Goal: Task Accomplishment & Management: Manage account settings

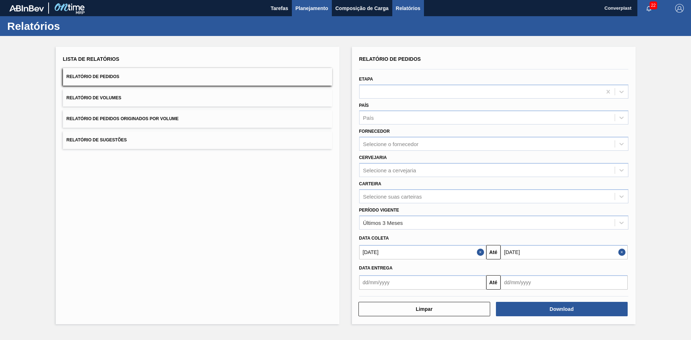
click at [315, 12] on span "Planejamento" at bounding box center [312, 8] width 33 height 9
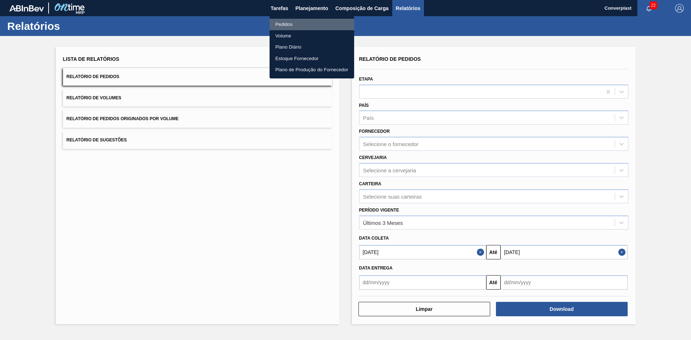
click at [298, 27] on li "Pedidos" at bounding box center [312, 25] width 85 height 12
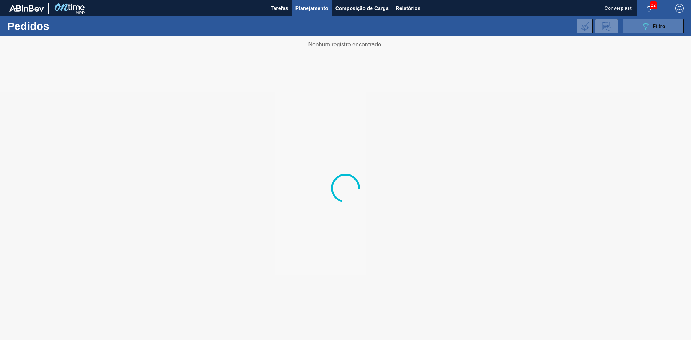
click at [654, 24] on span "Filtro" at bounding box center [659, 26] width 13 height 6
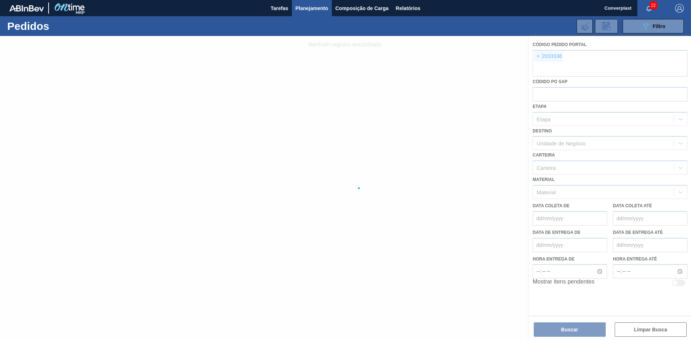
click at [534, 55] on div at bounding box center [345, 188] width 691 height 304
click at [538, 57] on div at bounding box center [345, 188] width 691 height 304
click at [534, 57] on div at bounding box center [345, 188] width 691 height 304
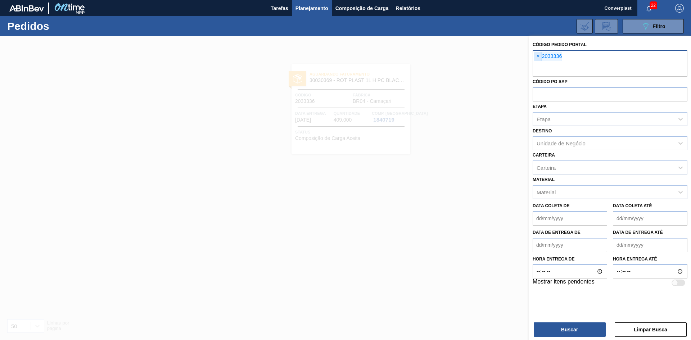
click at [539, 55] on span "×" at bounding box center [538, 56] width 7 height 9
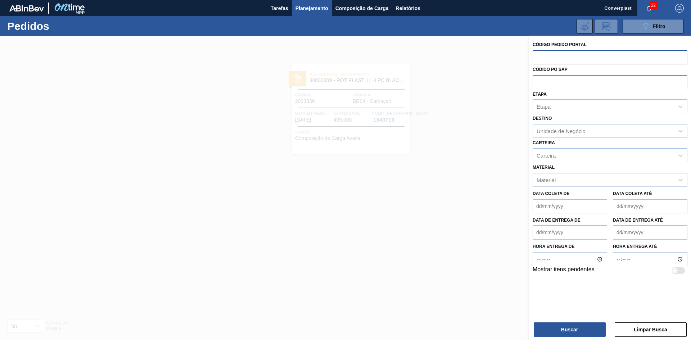
paste input "2023548"
type input "2023548"
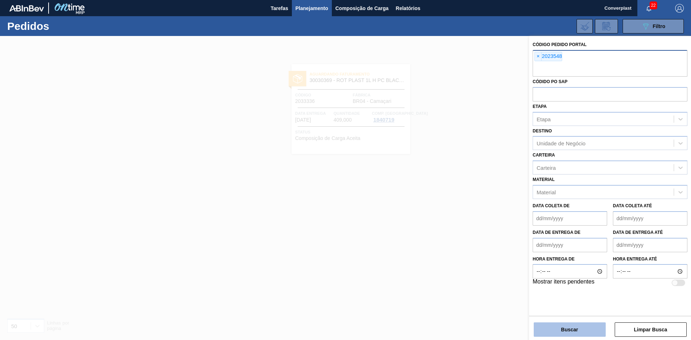
click at [551, 334] on button "Buscar" at bounding box center [570, 330] width 72 height 14
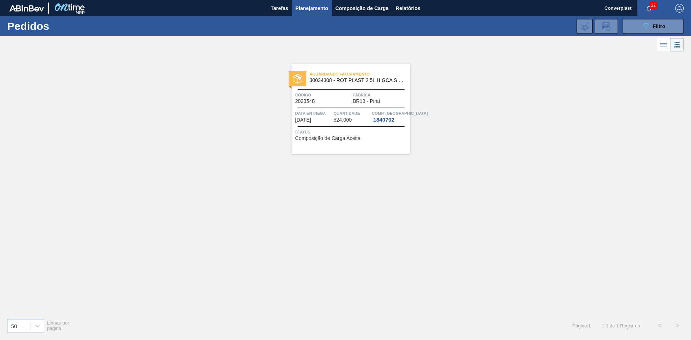
click at [311, 122] on span "[DATE]" at bounding box center [303, 119] width 16 height 5
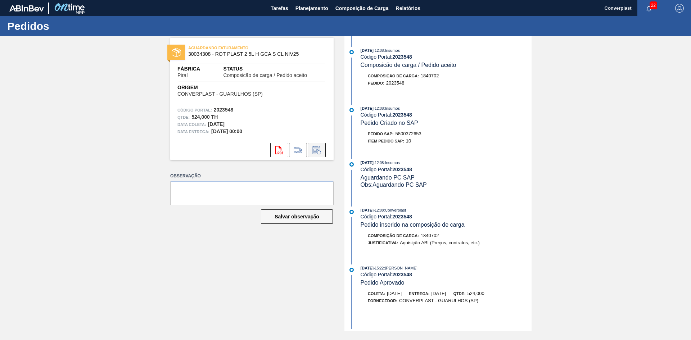
click at [312, 150] on icon at bounding box center [317, 150] width 12 height 9
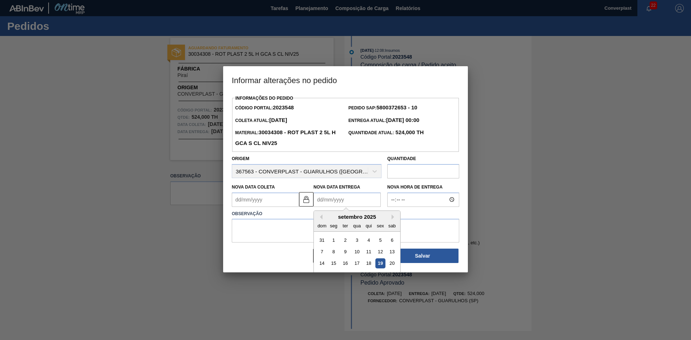
click at [320, 206] on Entrega2023548 "Nova Data Entrega" at bounding box center [347, 200] width 67 height 14
type Coleta2023548 "[DATE]"
type Entrega2023548 "2"
type Coleta2023548 "[DATE]"
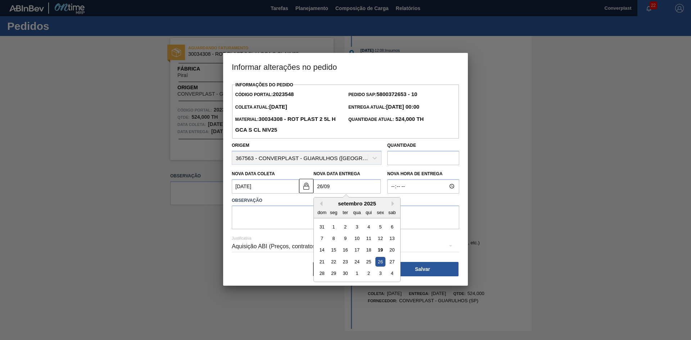
click at [381, 265] on div "26" at bounding box center [381, 262] width 10 height 10
type Entrega2023548 "[DATE]"
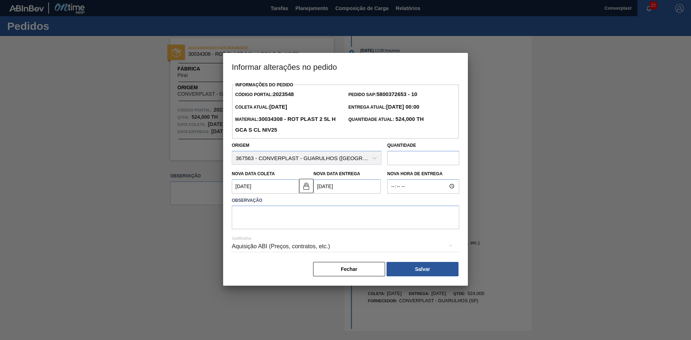
click at [311, 234] on div "Justificativa Aquisição ABI (Preços, contratos, etc.)" at bounding box center [346, 242] width 228 height 26
click at [297, 220] on textarea at bounding box center [346, 218] width 228 height 24
type textarea "ajuste data"
click at [457, 282] on div "Informações do Pedido Código Portal: 2023548 Pedido SAP: 5800372653 - 10 Coleta…" at bounding box center [345, 183] width 245 height 206
click at [443, 277] on button "Salvar" at bounding box center [423, 269] width 72 height 14
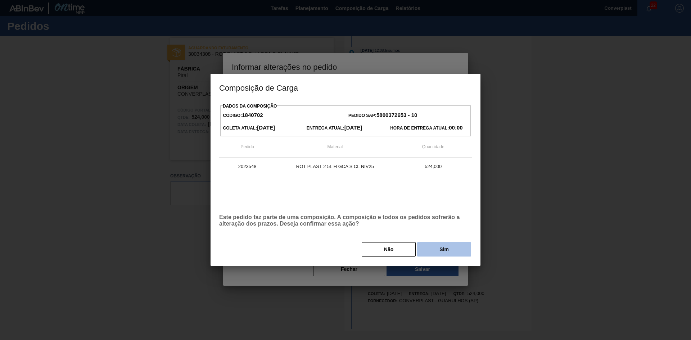
click at [442, 250] on button "Sim" at bounding box center [444, 249] width 54 height 14
